Goal: Find specific page/section: Find specific page/section

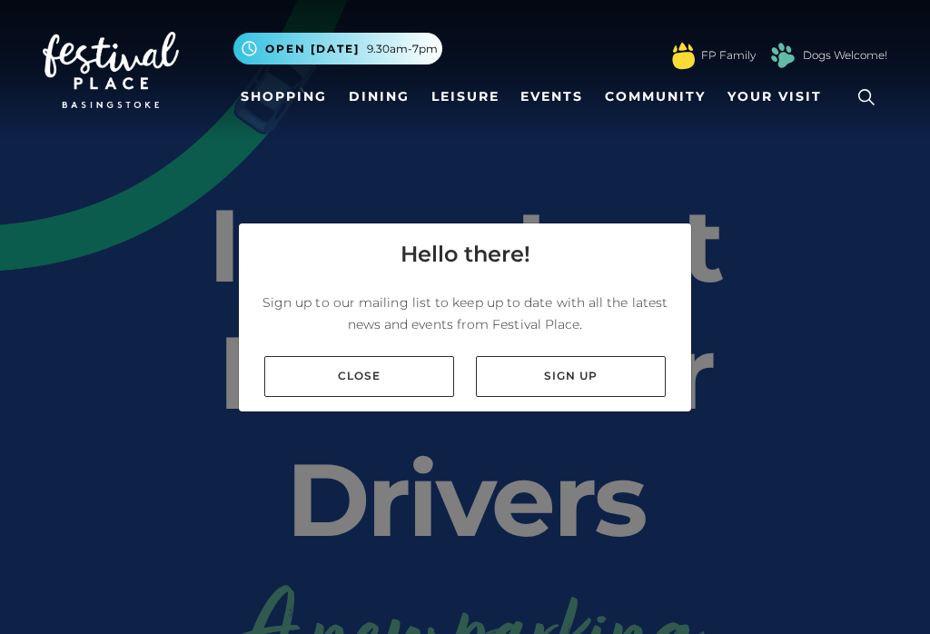
click at [363, 397] on link "Close" at bounding box center [359, 376] width 190 height 41
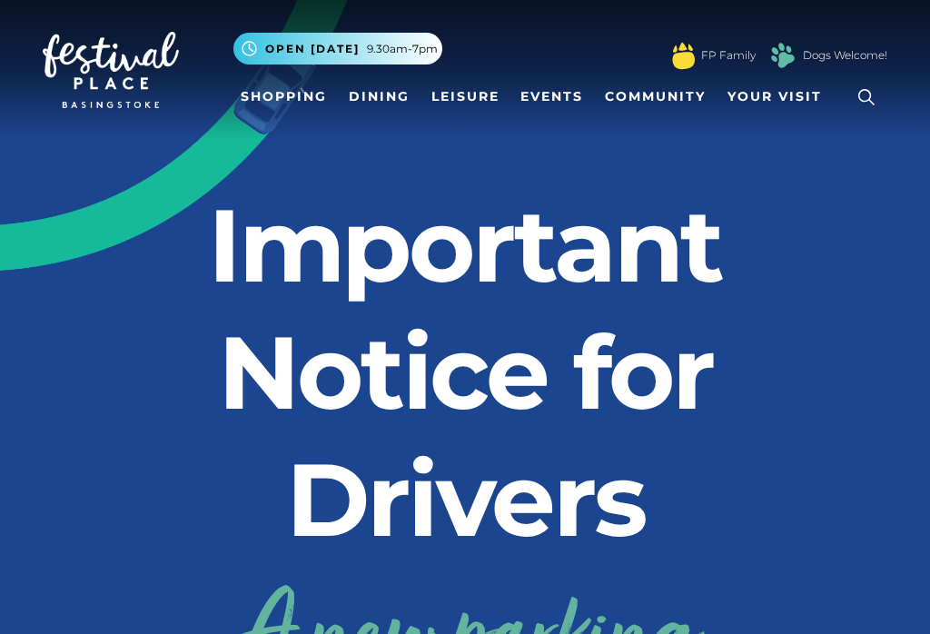
click at [280, 110] on link "Shopping" at bounding box center [283, 97] width 101 height 34
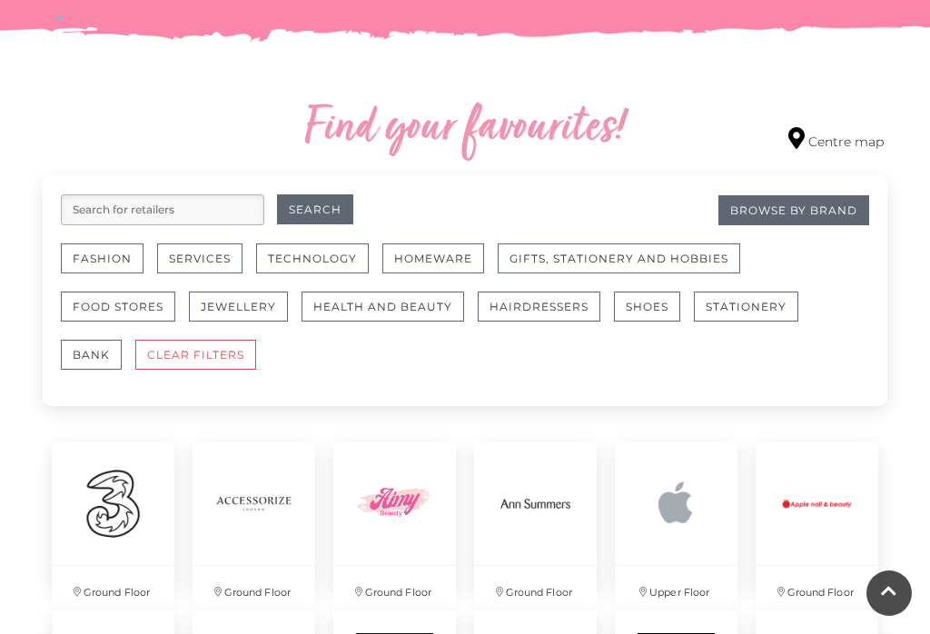
scroll to position [966, 0]
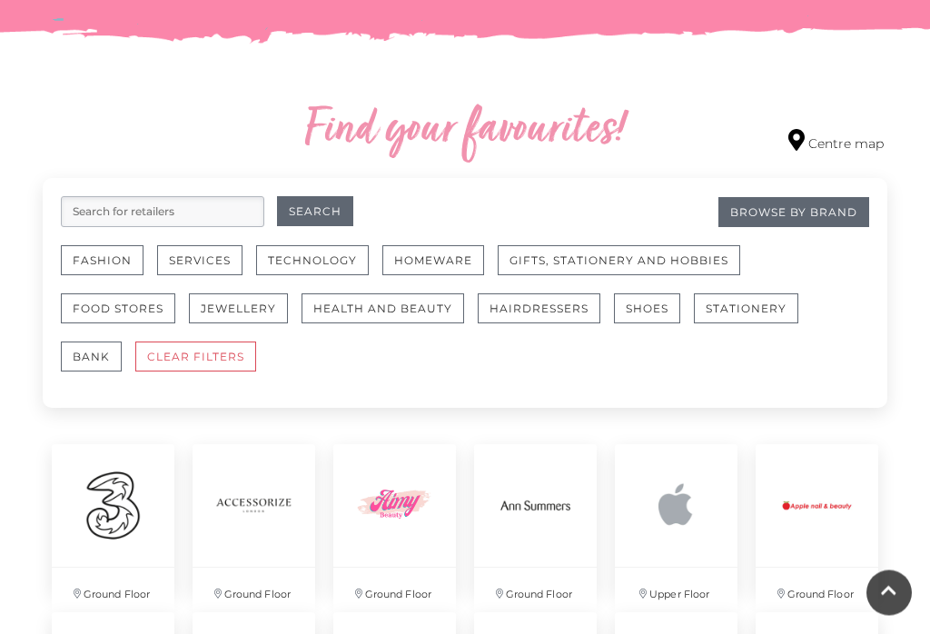
click at [101, 267] on button "Fashion" at bounding box center [102, 261] width 83 height 30
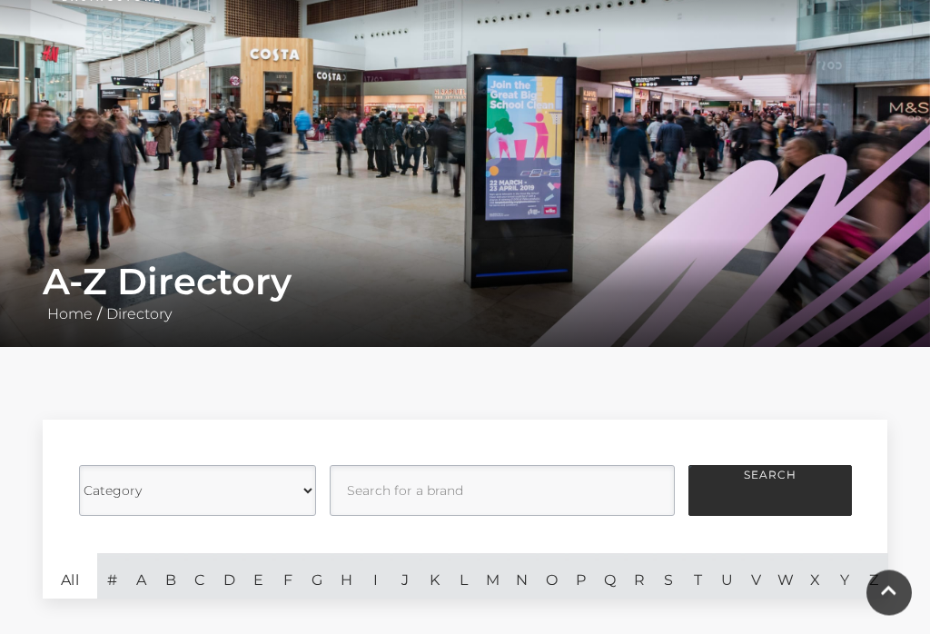
scroll to position [105, 0]
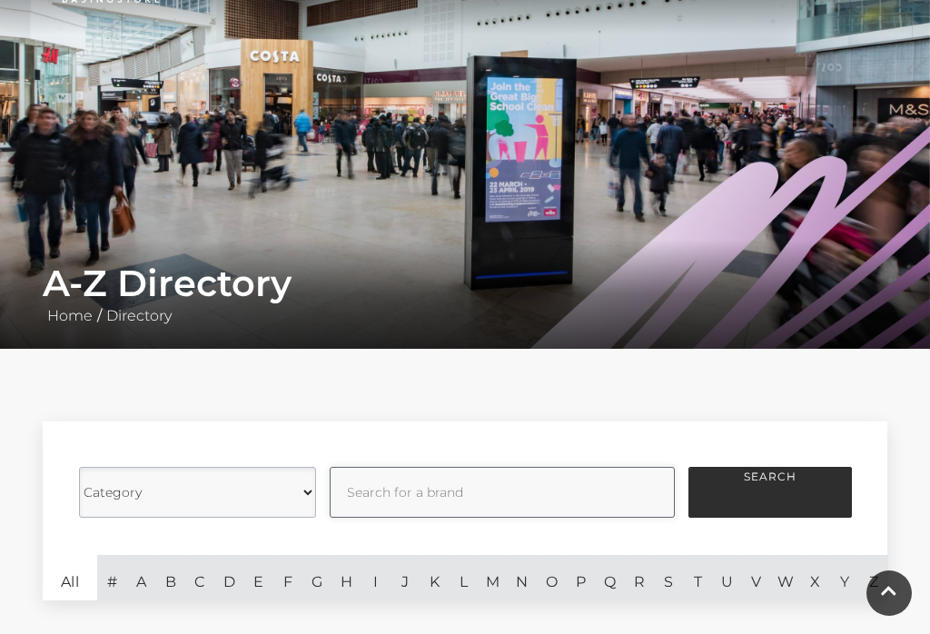
click at [436, 508] on input "text" at bounding box center [502, 492] width 345 height 51
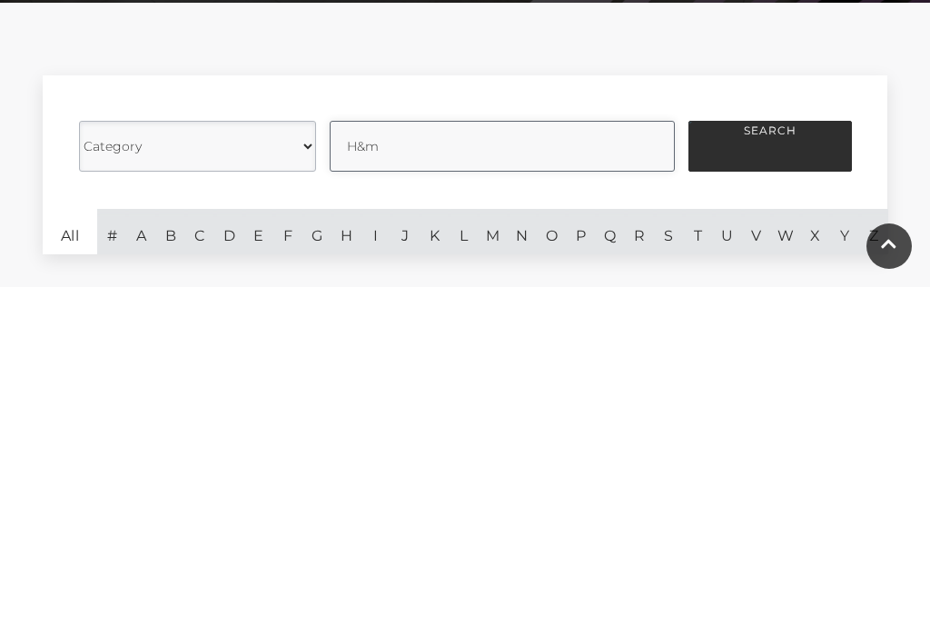
type input "H&m"
click at [793, 468] on button "Search" at bounding box center [769, 493] width 163 height 51
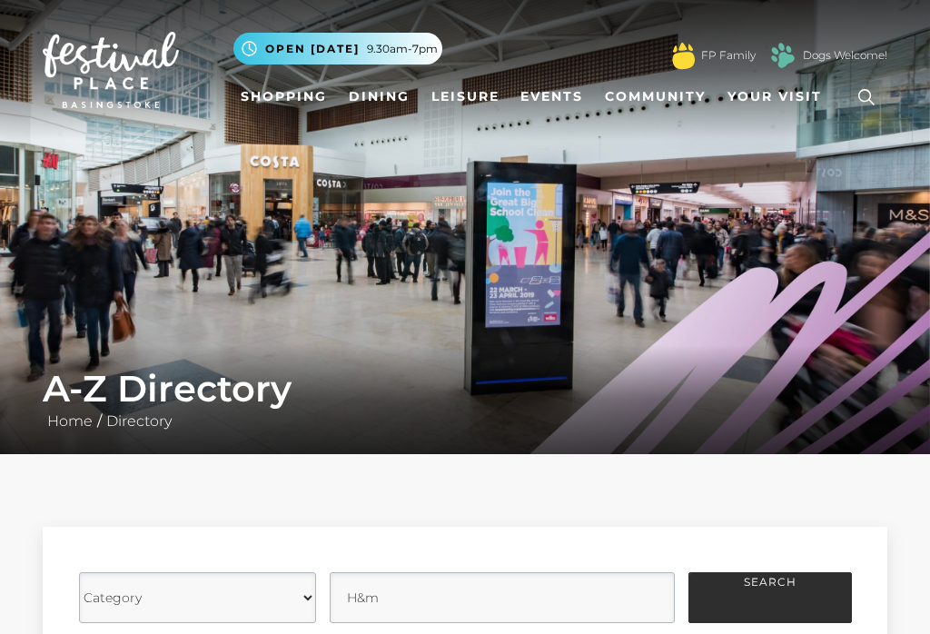
click at [368, 94] on link "Dining" at bounding box center [378, 97] width 75 height 34
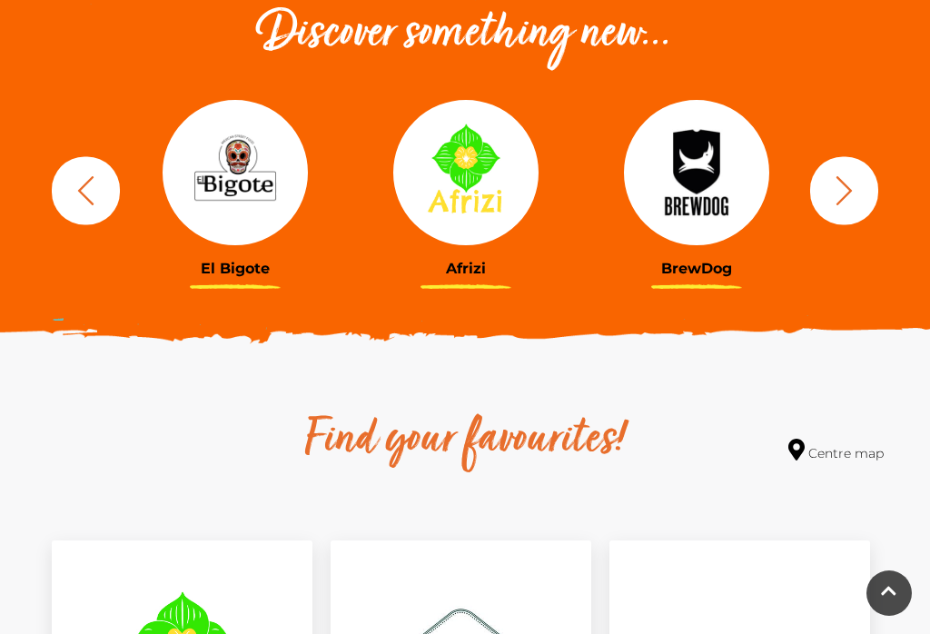
scroll to position [665, 0]
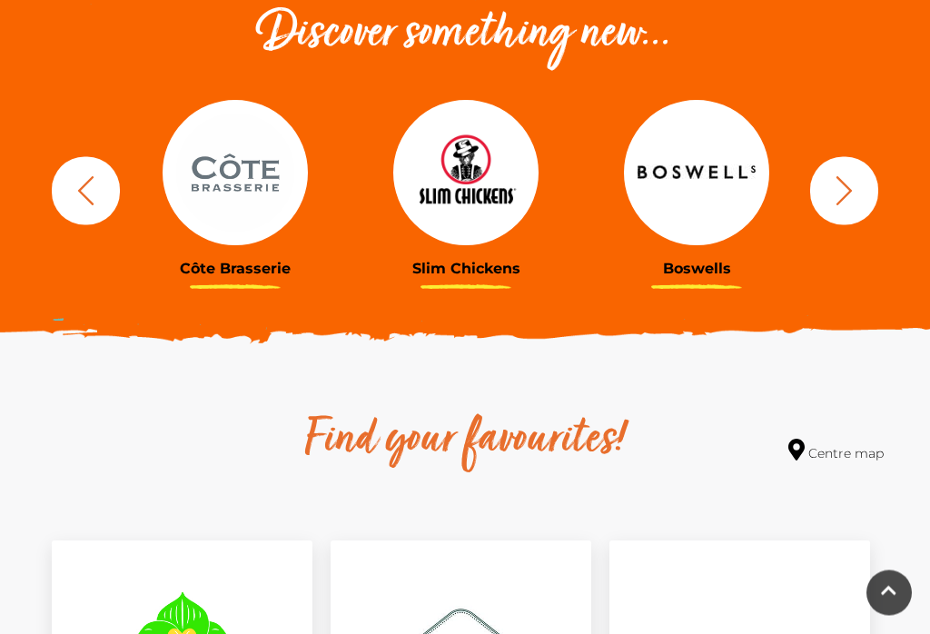
click at [843, 192] on icon "button" at bounding box center [844, 191] width 34 height 34
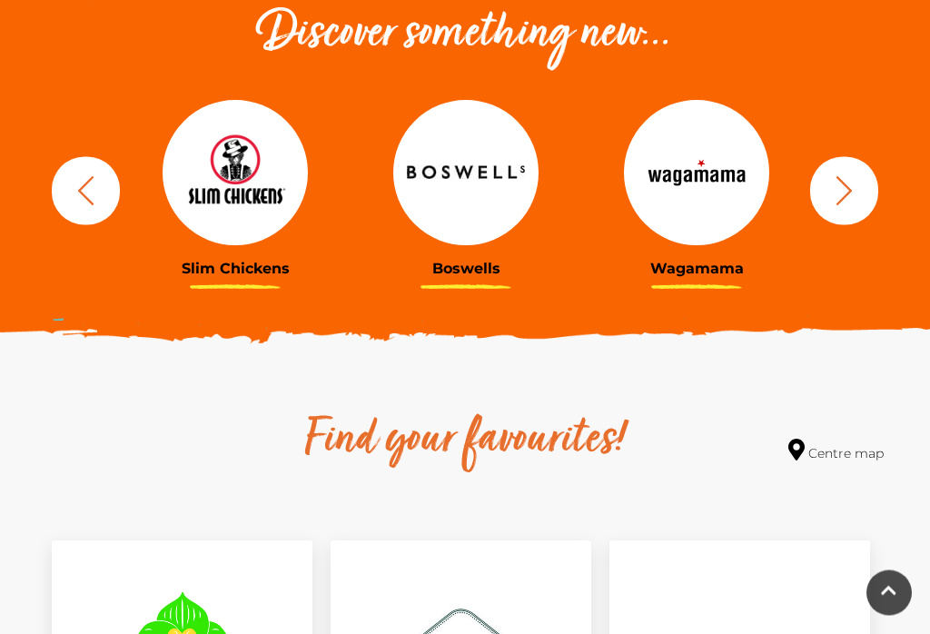
click at [852, 204] on icon "button" at bounding box center [844, 191] width 34 height 34
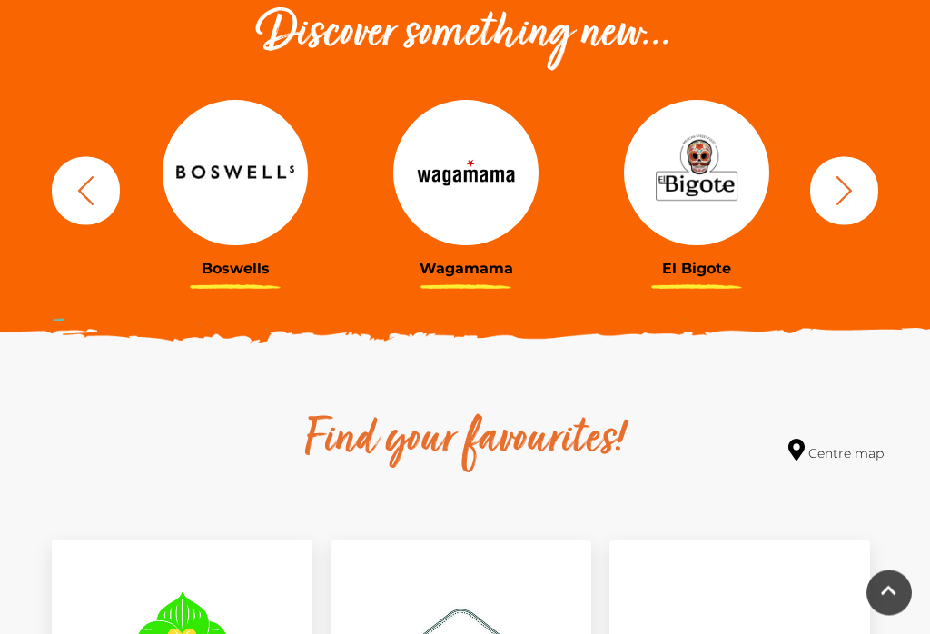
click at [846, 192] on icon "button" at bounding box center [844, 191] width 34 height 34
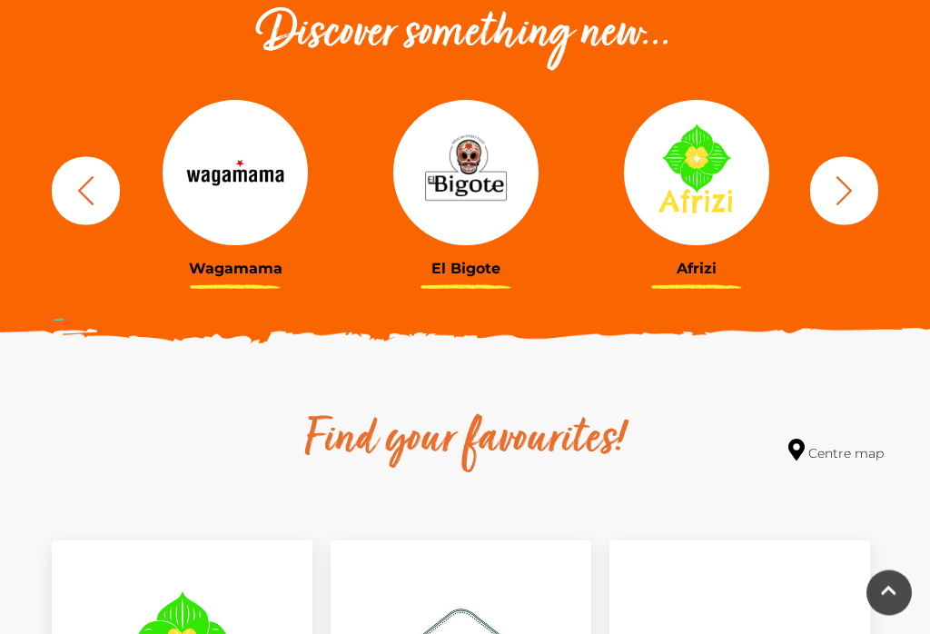
click at [843, 192] on icon "button" at bounding box center [844, 191] width 34 height 34
click at [840, 188] on icon "button" at bounding box center [844, 191] width 34 height 34
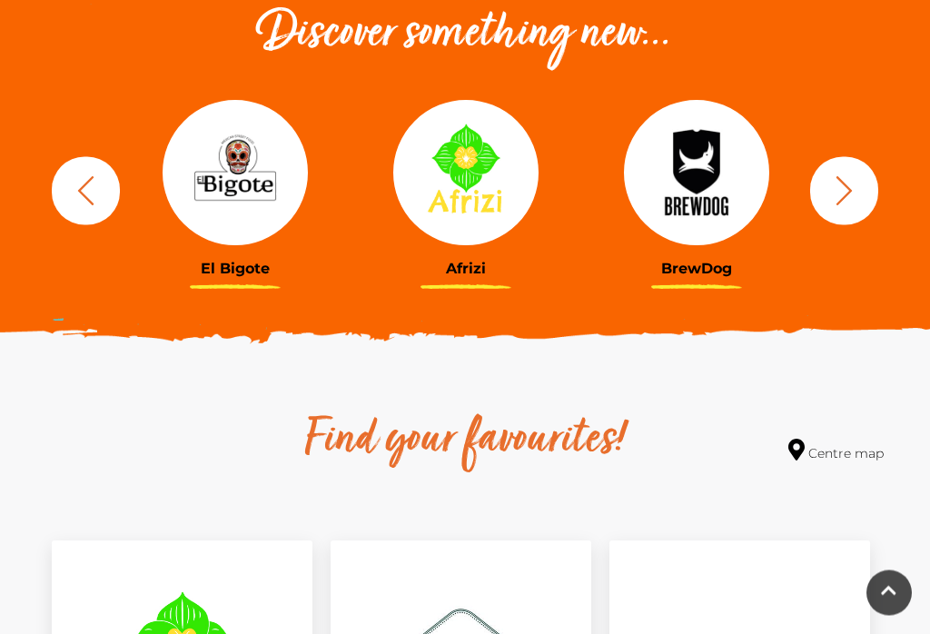
click at [843, 192] on icon "button" at bounding box center [844, 191] width 34 height 34
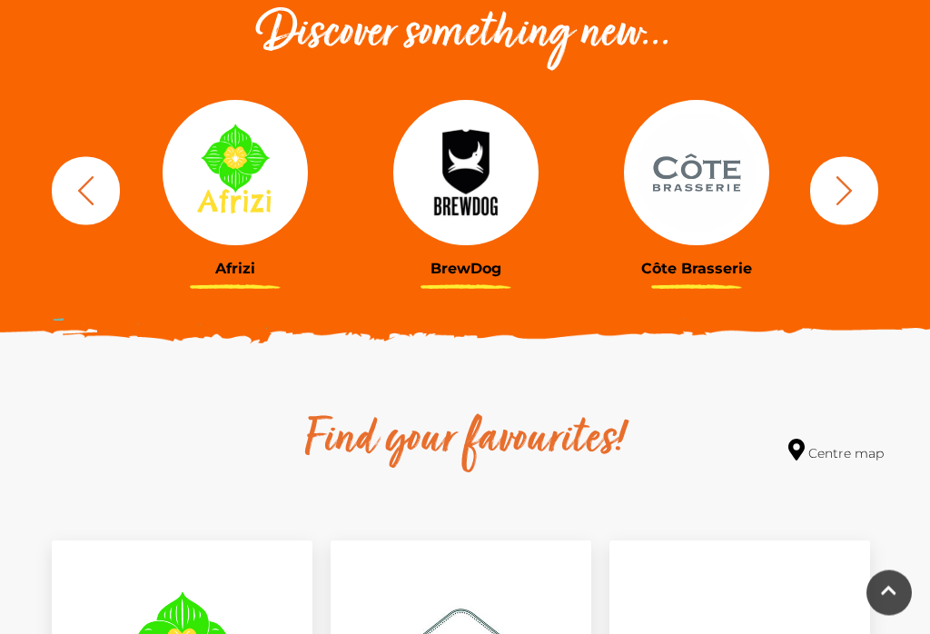
click at [847, 196] on icon "button" at bounding box center [844, 191] width 34 height 34
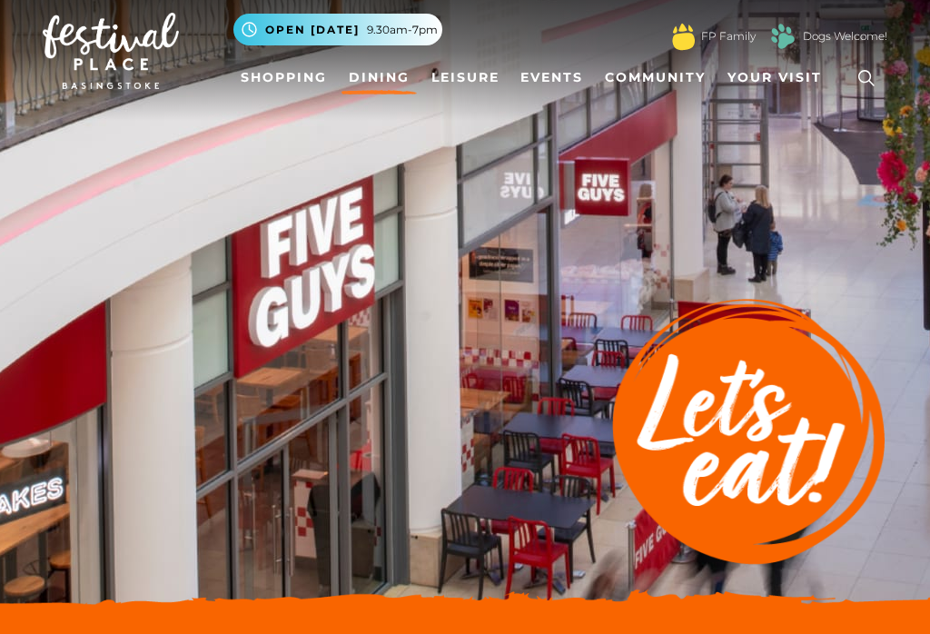
scroll to position [0, 0]
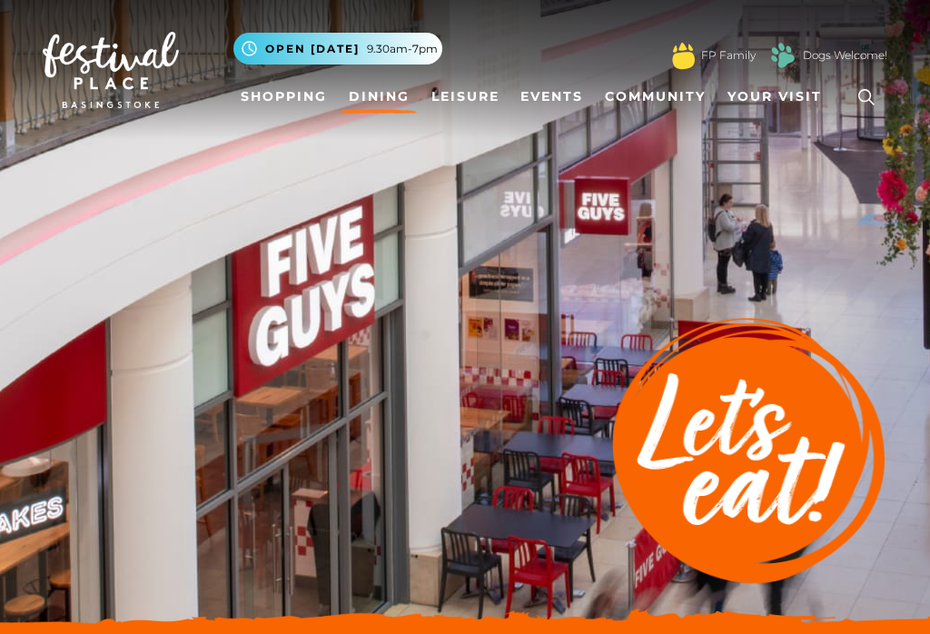
click at [275, 106] on link "Shopping" at bounding box center [283, 97] width 101 height 34
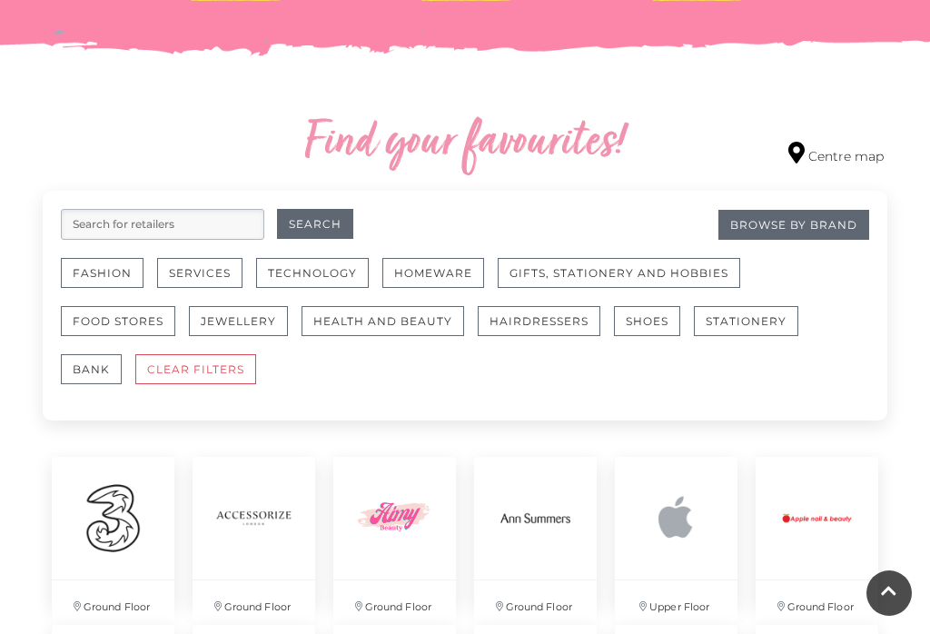
scroll to position [953, 0]
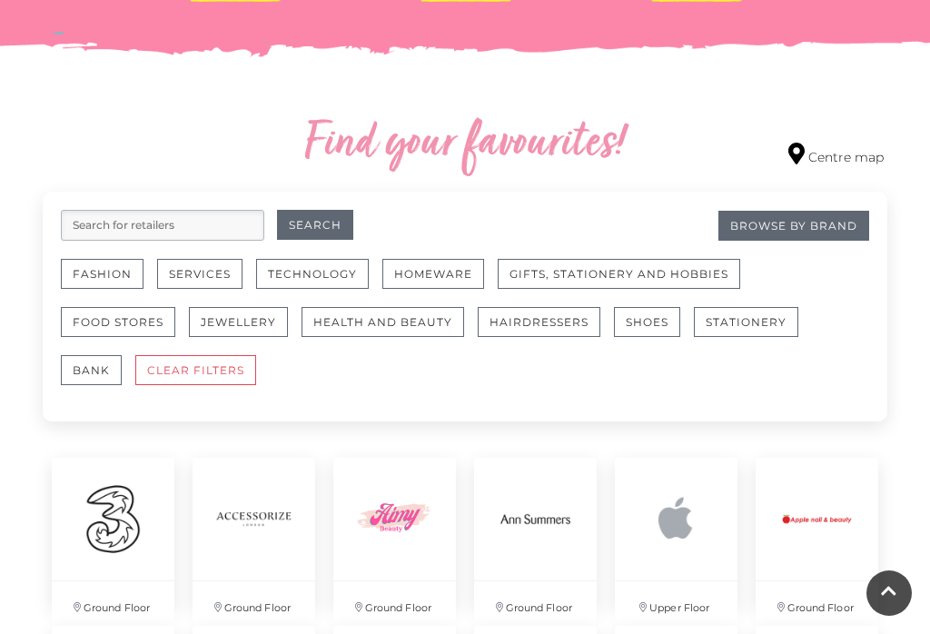
click at [132, 310] on button "Food Stores" at bounding box center [118, 322] width 114 height 30
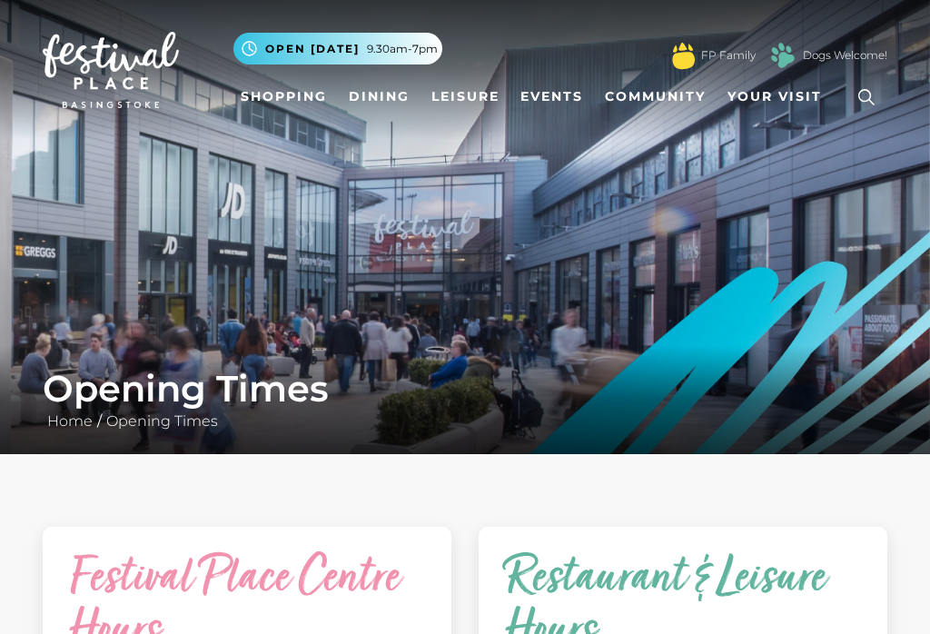
click at [287, 99] on link "Shopping" at bounding box center [283, 97] width 101 height 34
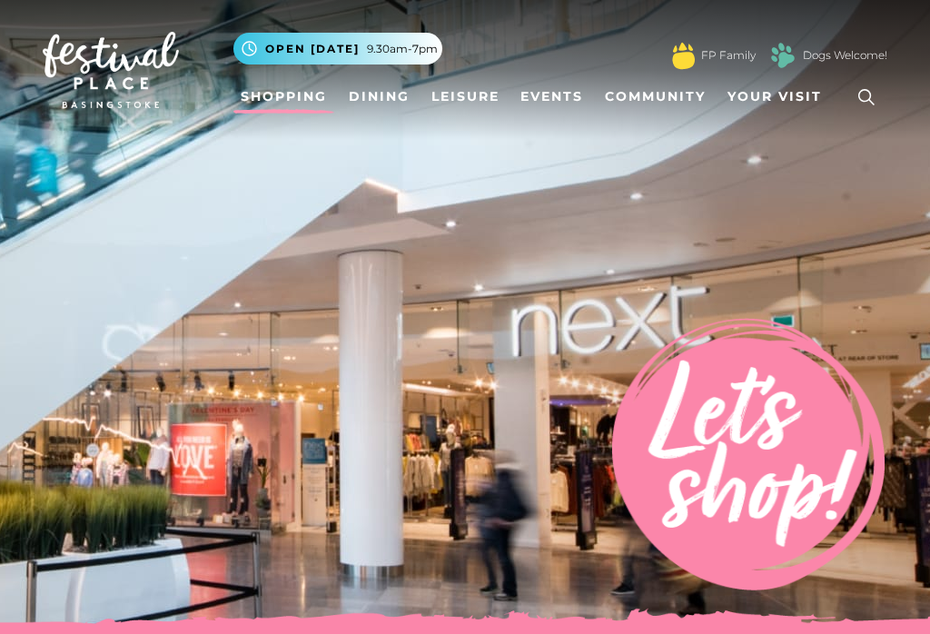
click at [869, 100] on icon at bounding box center [866, 97] width 16 height 16
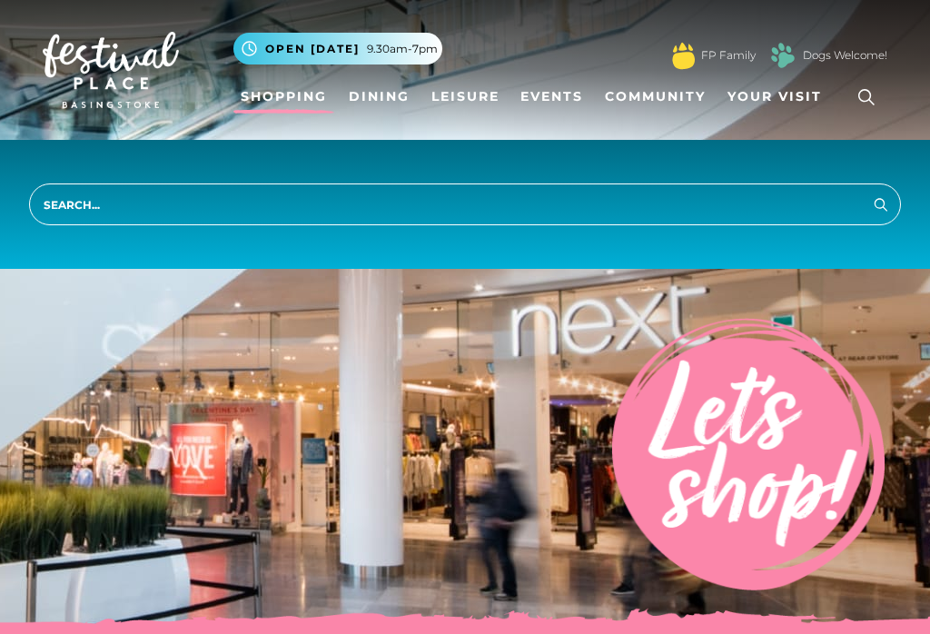
click at [108, 210] on input "search" at bounding box center [465, 204] width 872 height 42
type input "Primark"
click at [881, 204] on button "Search" at bounding box center [881, 203] width 22 height 23
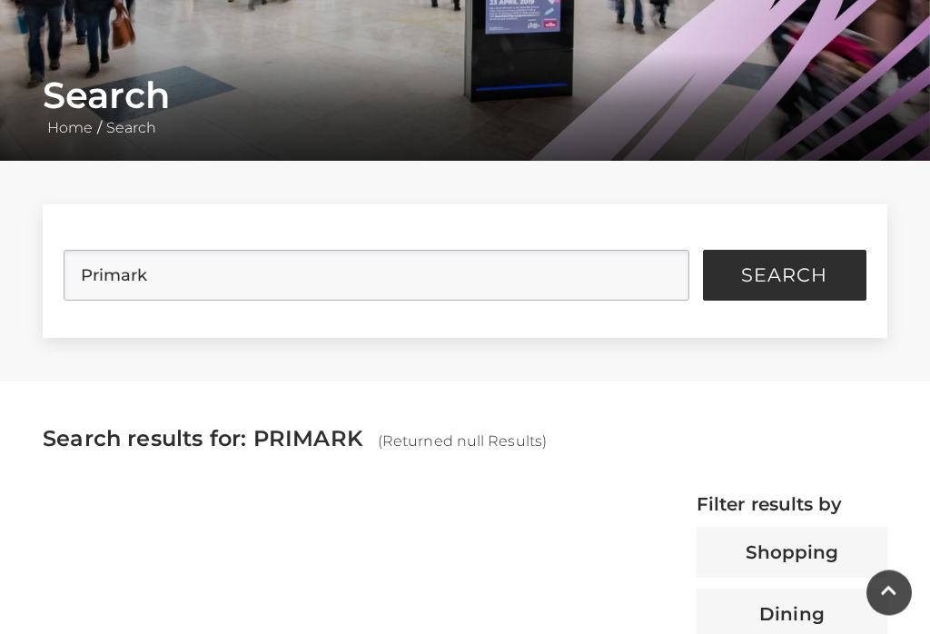
scroll to position [295, 0]
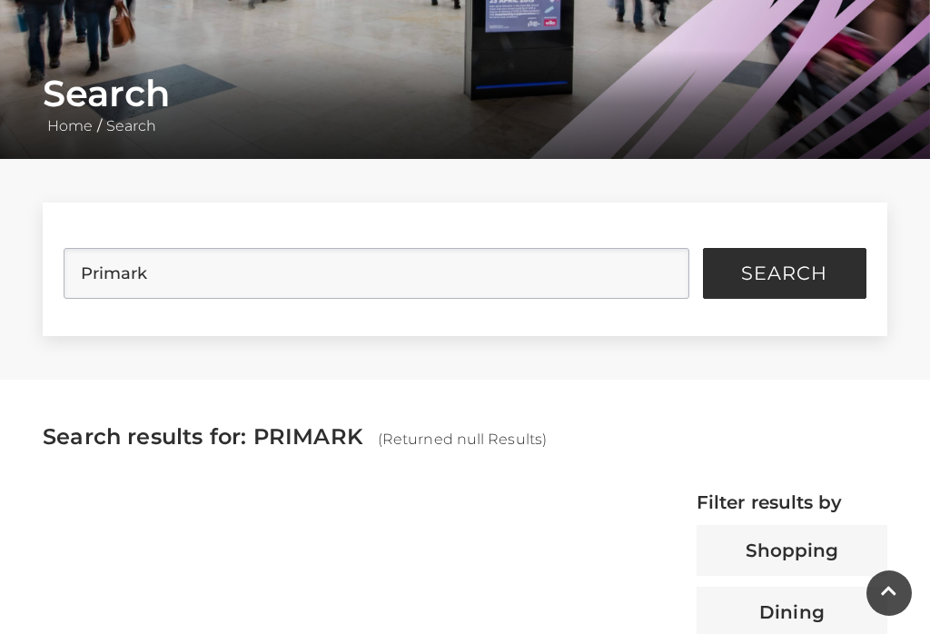
click at [793, 285] on button "Search" at bounding box center [784, 273] width 163 height 51
click at [776, 272] on span "Search" at bounding box center [784, 273] width 86 height 18
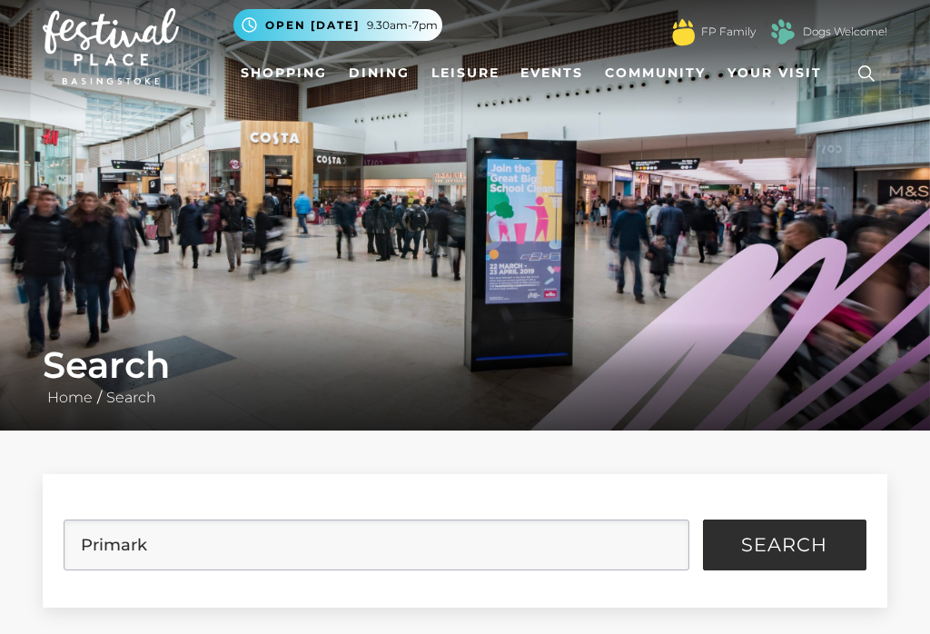
scroll to position [0, 0]
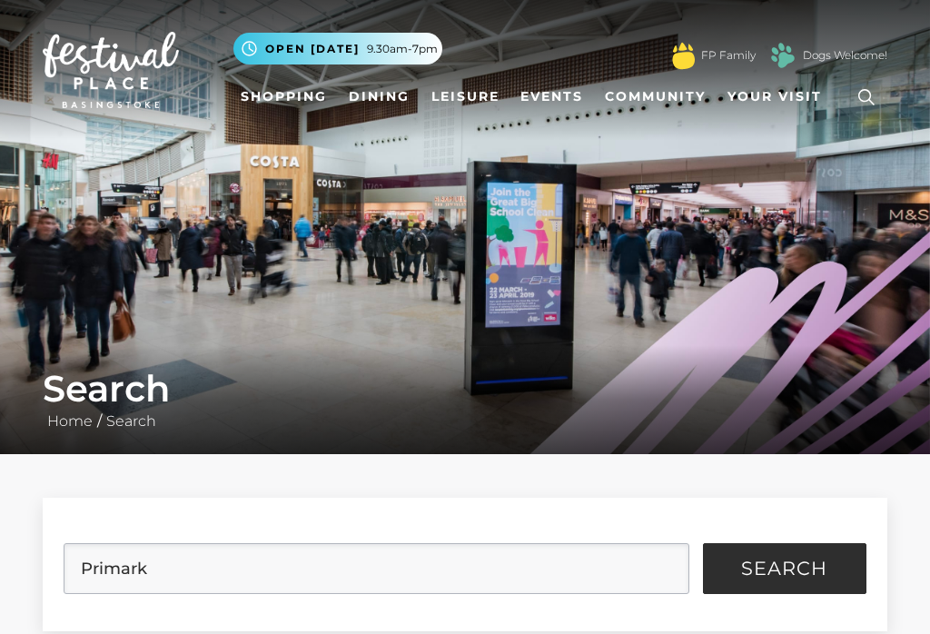
click at [280, 94] on link "Shopping" at bounding box center [283, 97] width 101 height 34
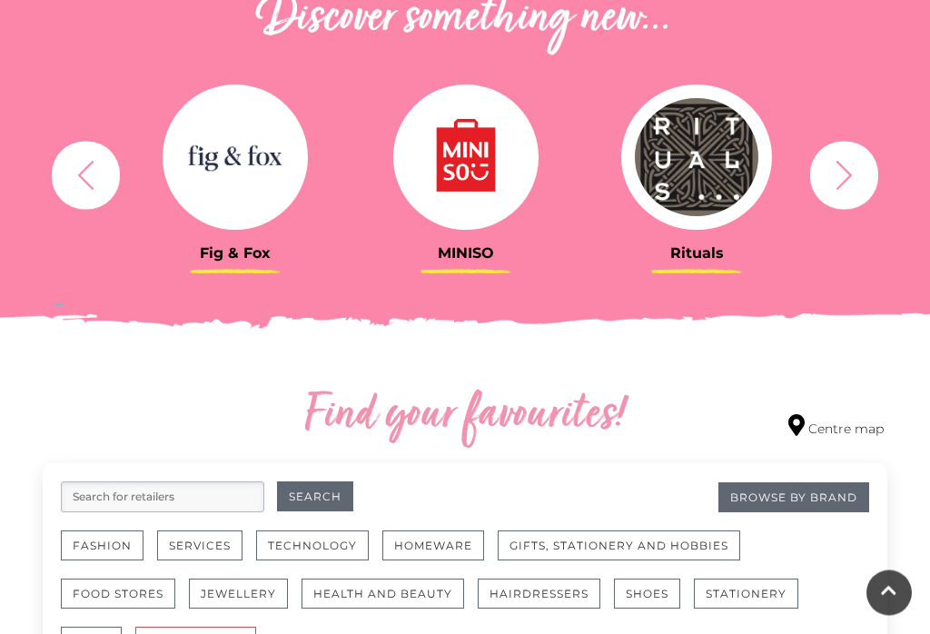
scroll to position [707, 0]
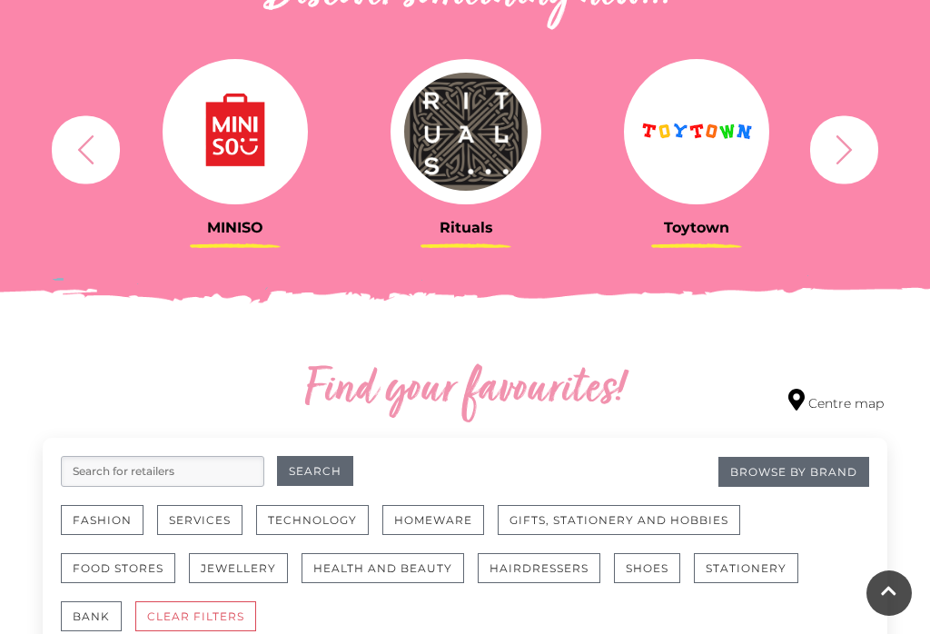
click at [110, 525] on button "Fashion" at bounding box center [102, 520] width 83 height 30
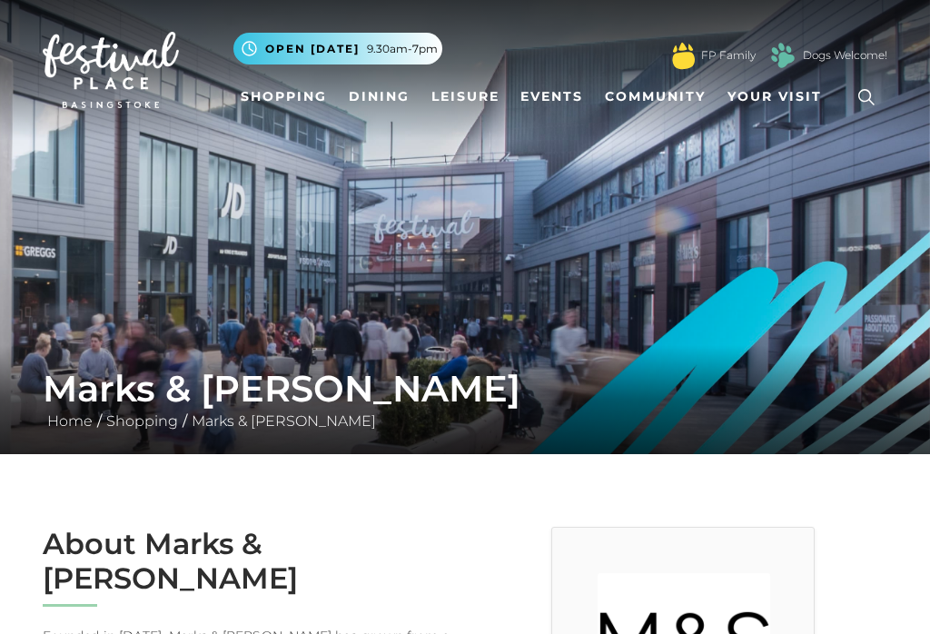
click at [791, 88] on span "Your Visit" at bounding box center [774, 96] width 94 height 19
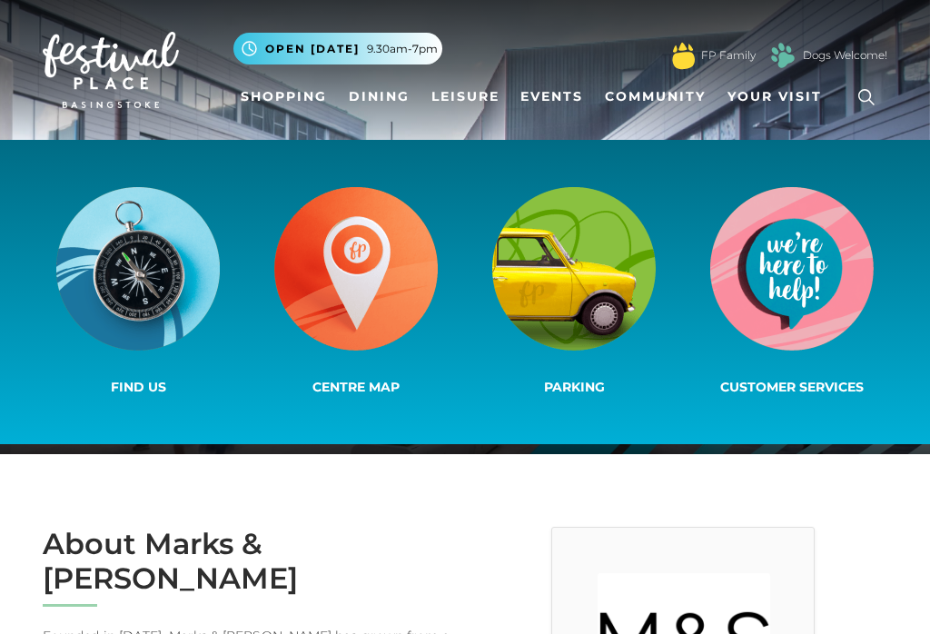
click at [161, 268] on img at bounding box center [137, 268] width 163 height 163
